Goal: Information Seeking & Learning: Learn about a topic

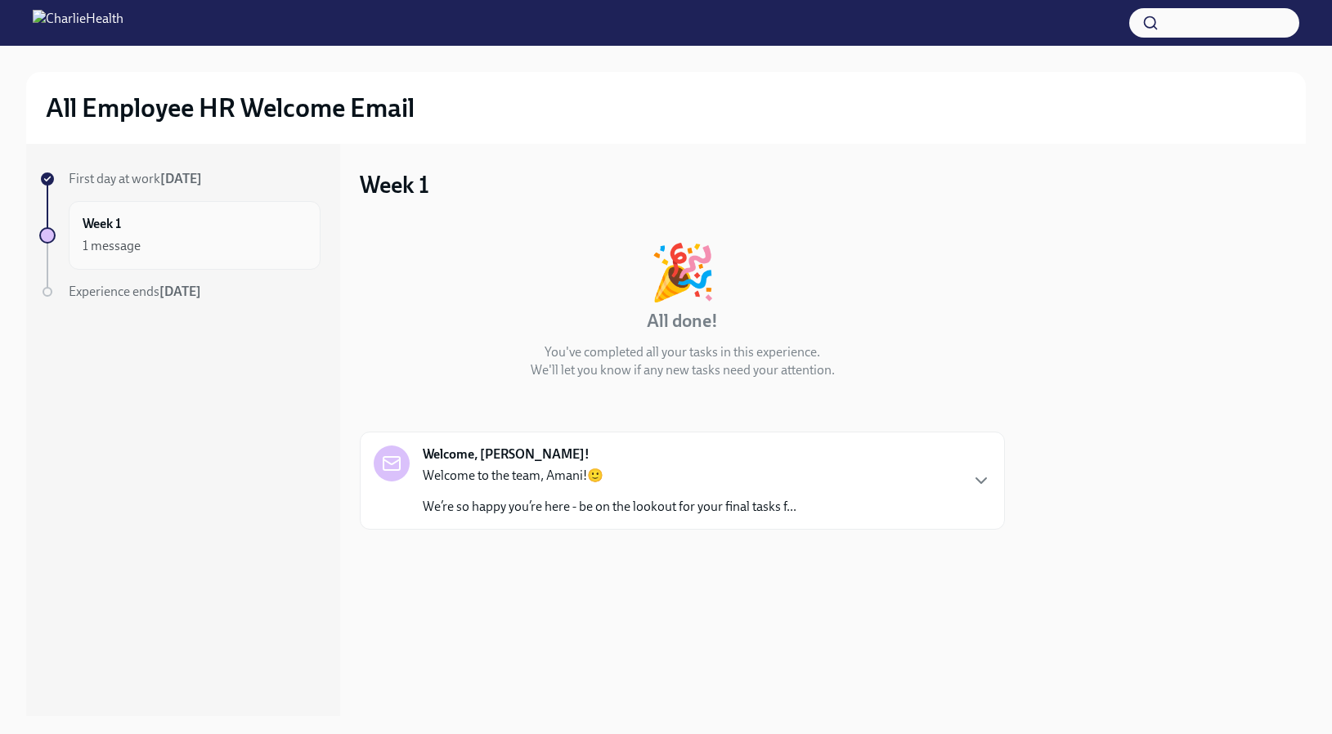
click at [147, 229] on div "Week 1 1 message" at bounding box center [195, 235] width 224 height 41
click at [475, 488] on div "Welcome to the team, Amani!🙂 We’re so happy you’re here - be on the lookout for…" at bounding box center [610, 491] width 374 height 49
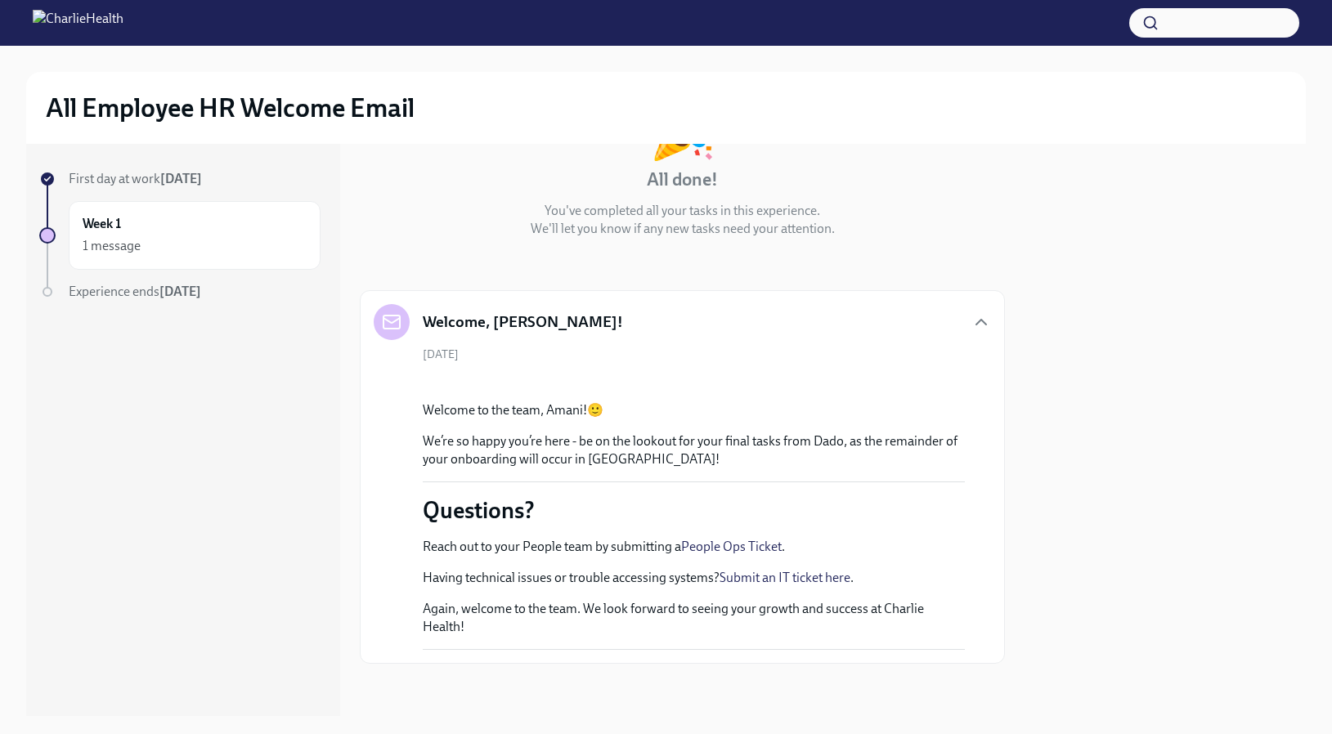
scroll to position [372, 0]
click at [927, 388] on button "Zoom image" at bounding box center [694, 388] width 542 height 0
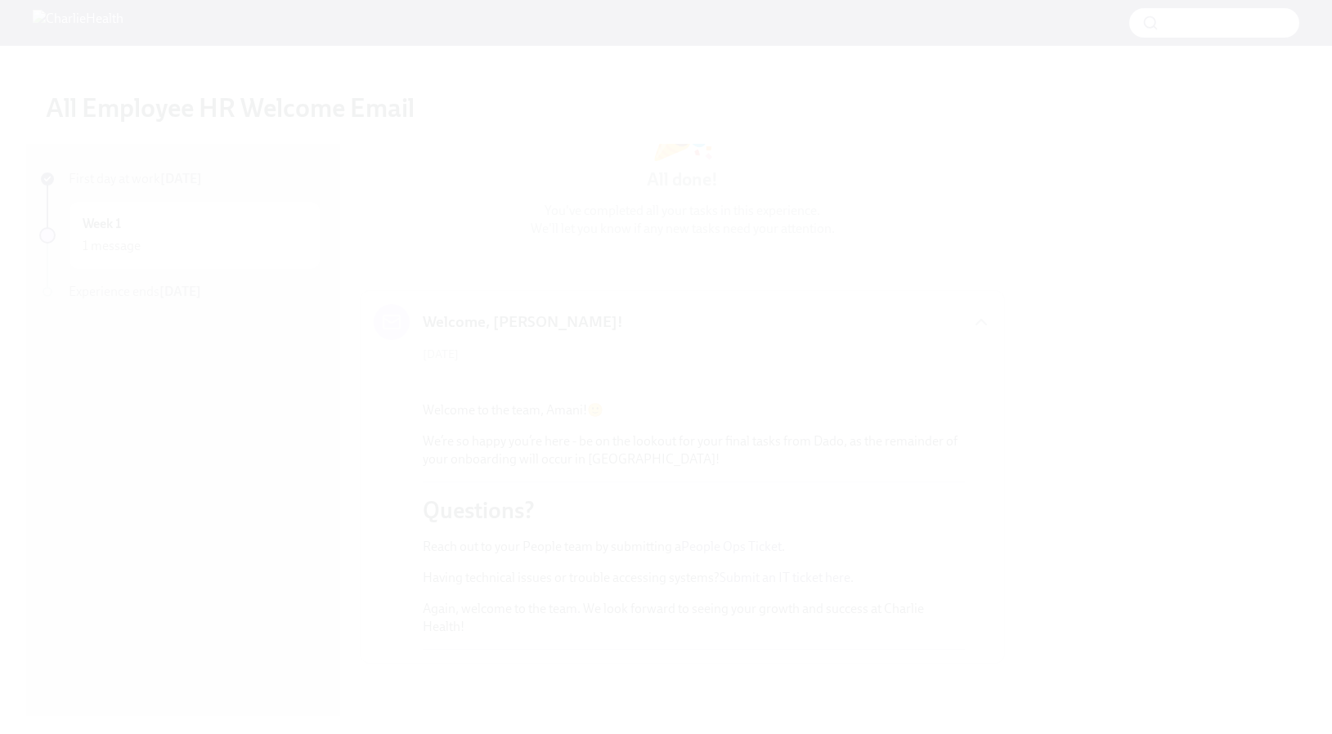
click at [387, 240] on button "Unzoom image" at bounding box center [666, 367] width 1332 height 734
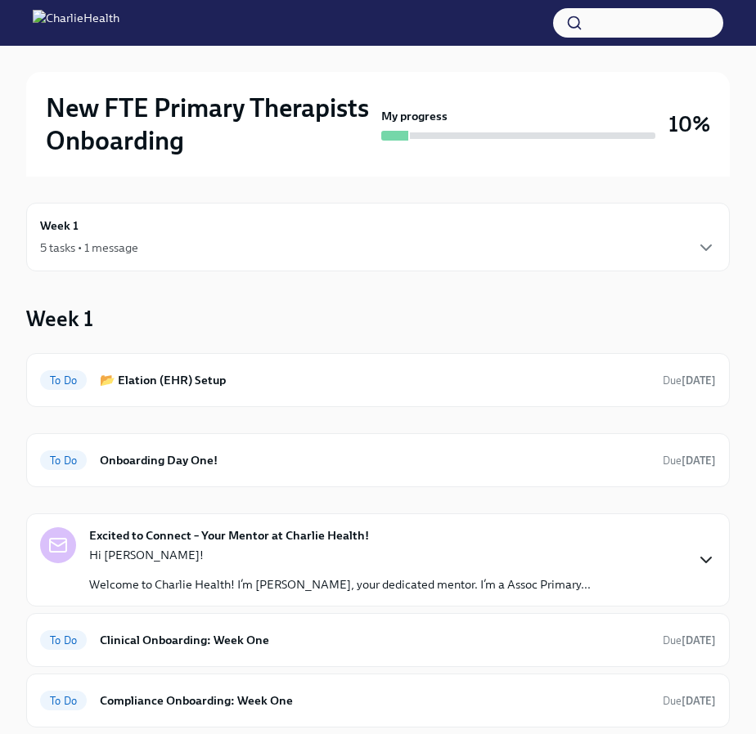
click at [714, 561] on icon "button" at bounding box center [706, 560] width 20 height 20
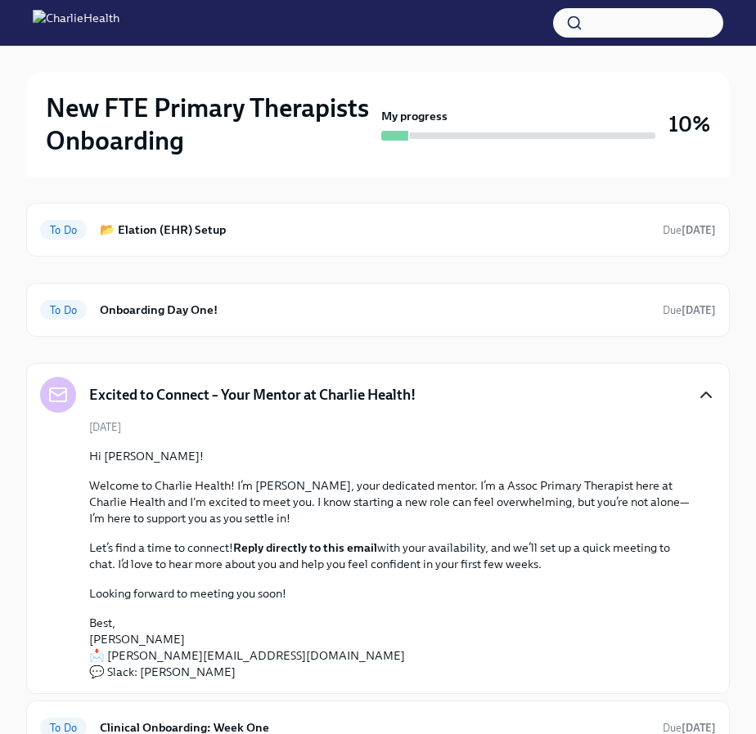
scroll to position [156, 0]
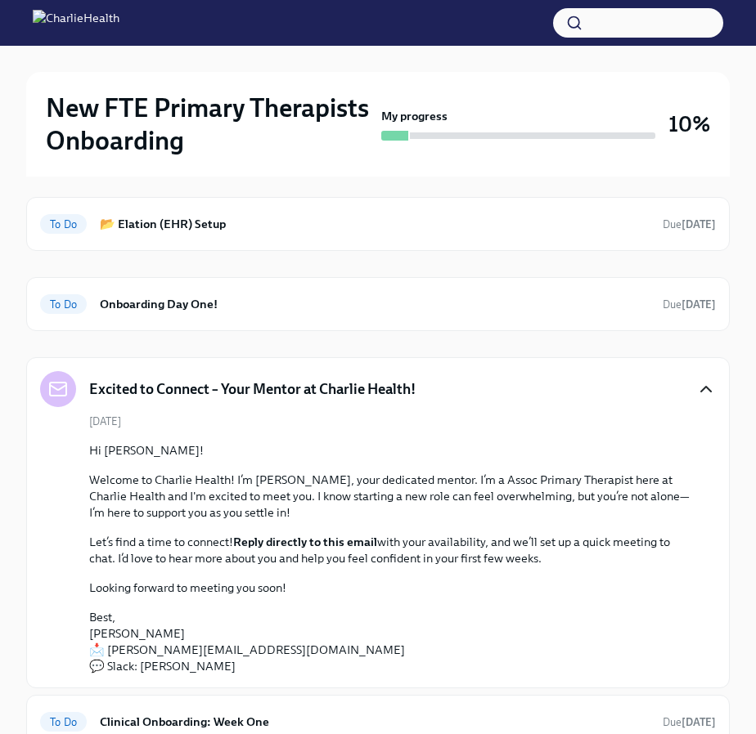
click at [705, 392] on icon "button" at bounding box center [706, 389] width 20 height 20
